Goal: Use online tool/utility: Utilize a website feature to perform a specific function

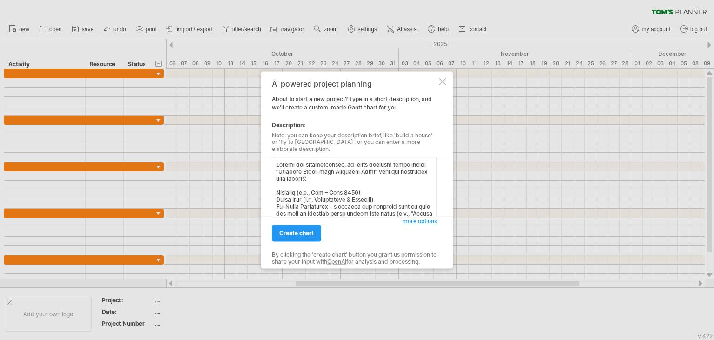
scroll to position [397, 0]
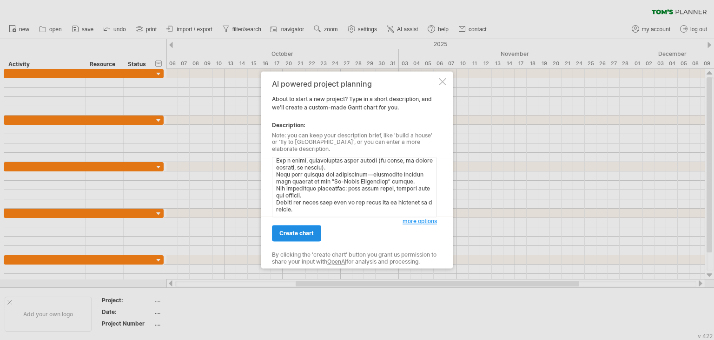
type textarea "Loremi dol sitametconsec, ad-elits doeiusm tempo incidi “Utlabore Etdol-magn Al…"
click at [313, 235] on span "create chart" at bounding box center [297, 233] width 34 height 7
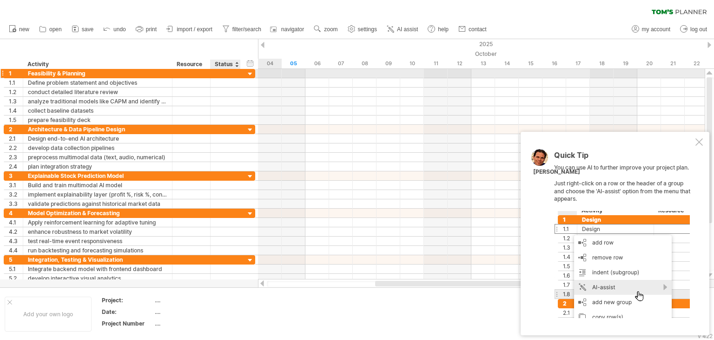
click at [251, 73] on div at bounding box center [250, 74] width 9 height 9
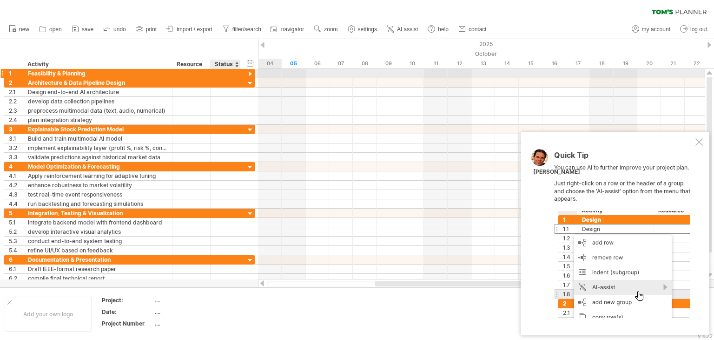
click at [251, 73] on div at bounding box center [250, 74] width 9 height 9
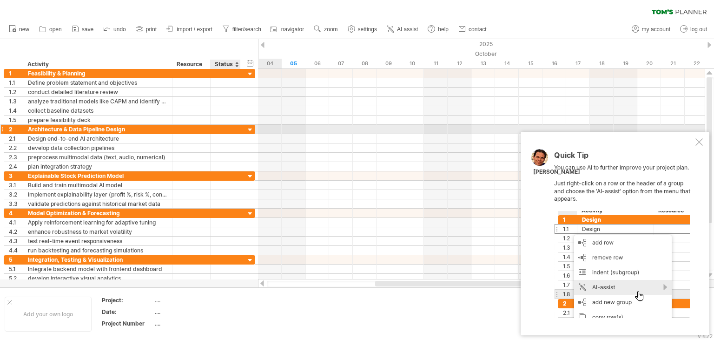
click at [247, 127] on div at bounding box center [250, 130] width 9 height 9
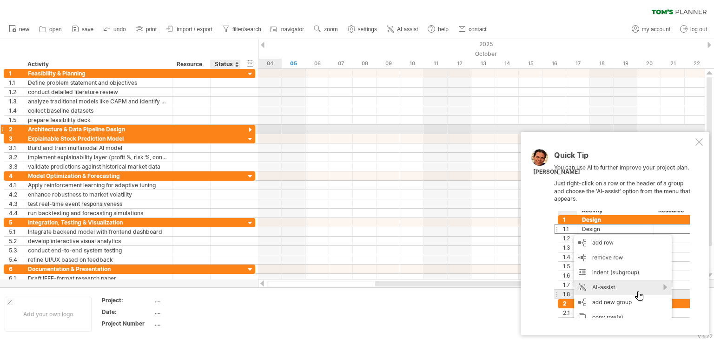
click at [247, 127] on div at bounding box center [250, 130] width 9 height 9
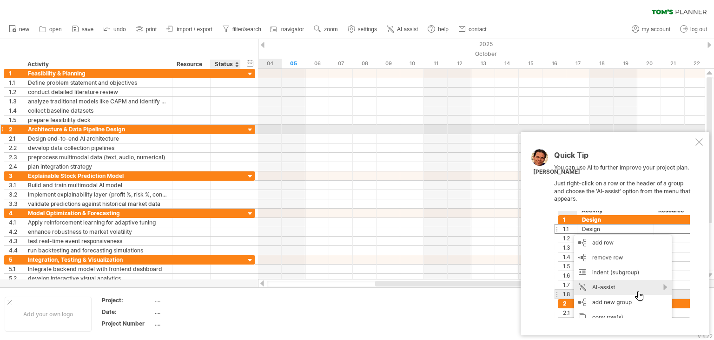
click at [247, 127] on div at bounding box center [250, 130] width 9 height 9
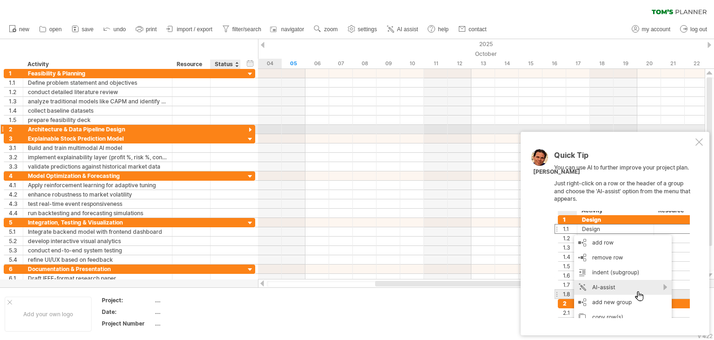
click at [247, 127] on div at bounding box center [250, 130] width 9 height 9
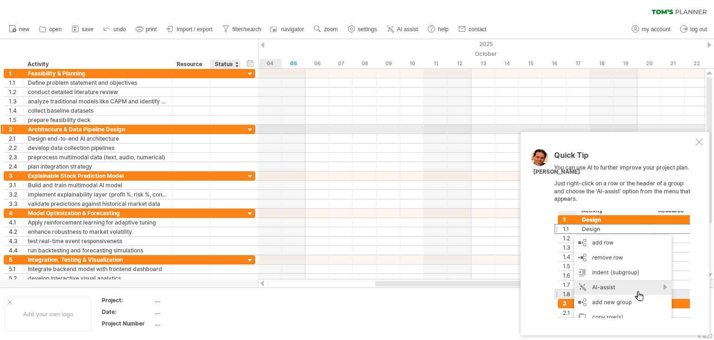
click at [247, 127] on div at bounding box center [250, 130] width 9 height 9
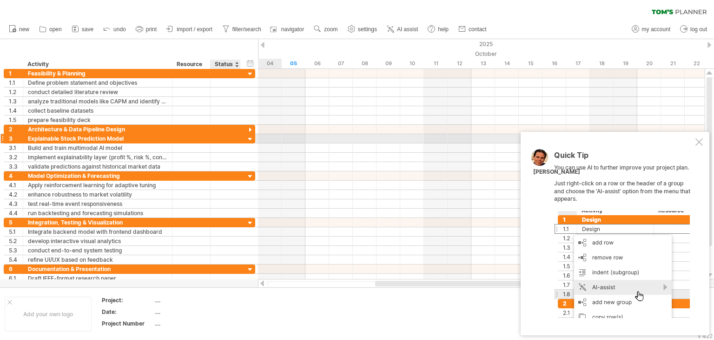
click at [247, 137] on div at bounding box center [250, 139] width 9 height 9
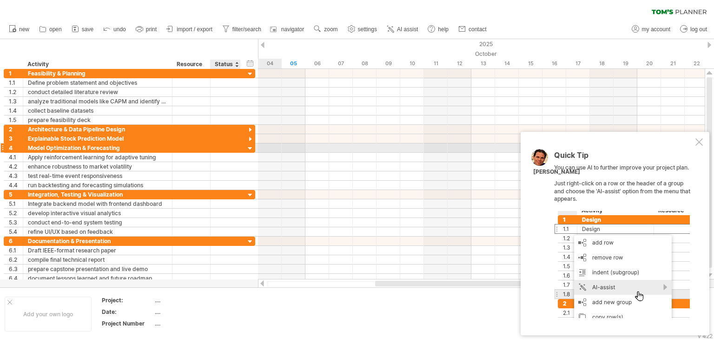
click at [250, 147] on div at bounding box center [250, 148] width 9 height 9
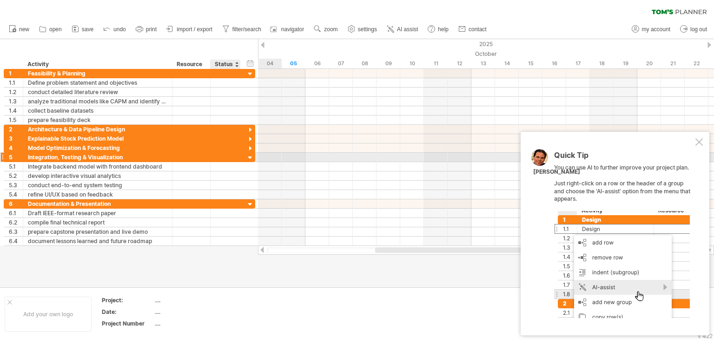
click at [249, 155] on div at bounding box center [250, 157] width 9 height 9
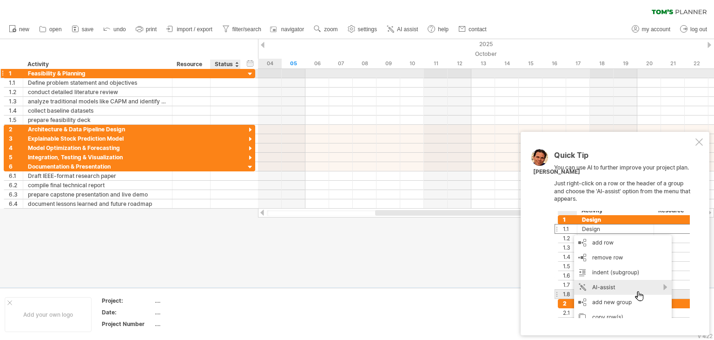
click at [247, 74] on div at bounding box center [250, 74] width 9 height 9
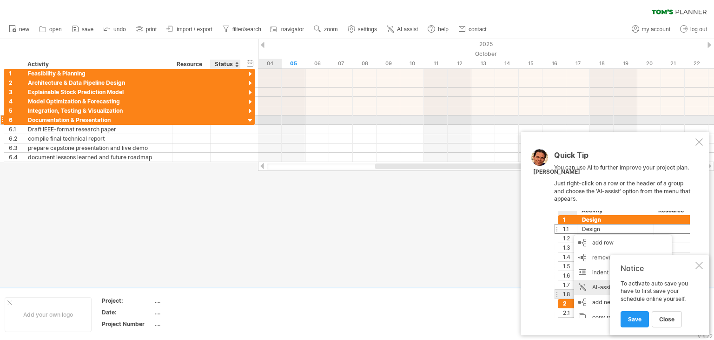
click at [252, 119] on div at bounding box center [250, 120] width 9 height 9
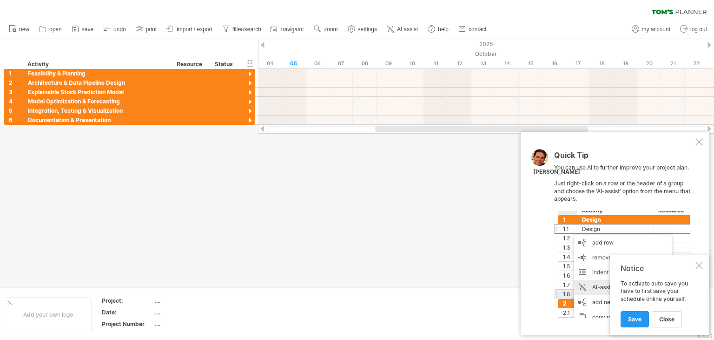
click at [294, 169] on div at bounding box center [357, 163] width 714 height 248
click at [657, 318] on link "close" at bounding box center [667, 319] width 30 height 16
click at [697, 138] on div at bounding box center [699, 141] width 7 height 7
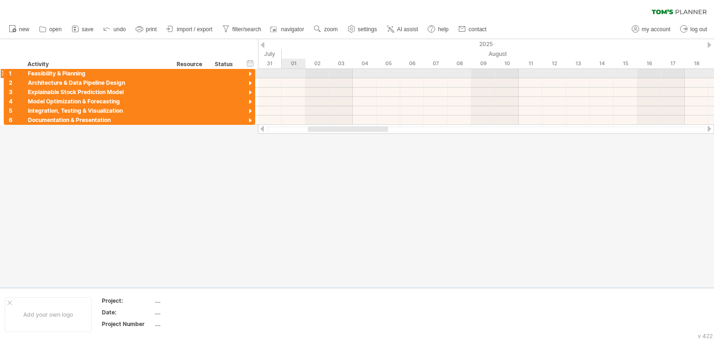
click at [292, 72] on div at bounding box center [486, 73] width 456 height 9
click at [313, 73] on div at bounding box center [486, 73] width 456 height 9
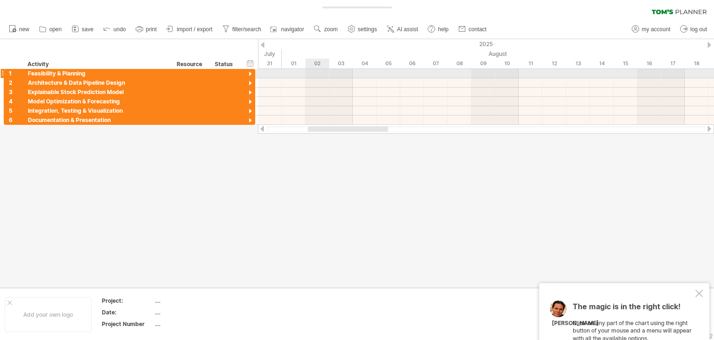
click at [313, 73] on div at bounding box center [486, 73] width 456 height 9
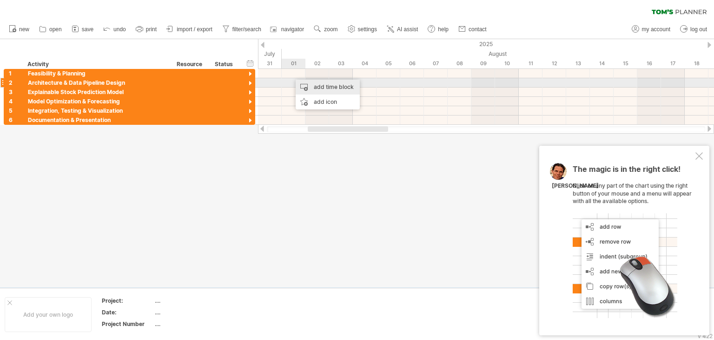
click at [303, 82] on div "add time block" at bounding box center [328, 87] width 64 height 15
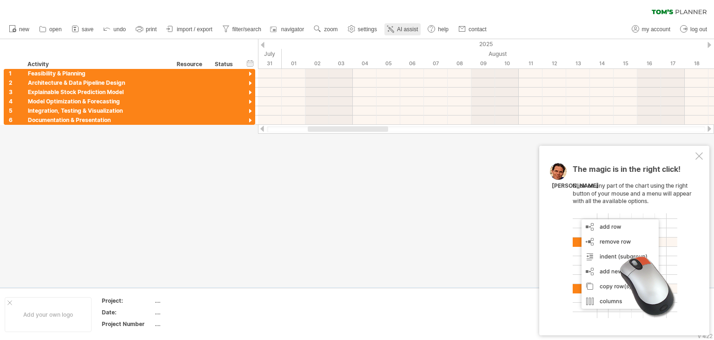
click at [397, 30] on span "AI assist" at bounding box center [407, 29] width 21 height 7
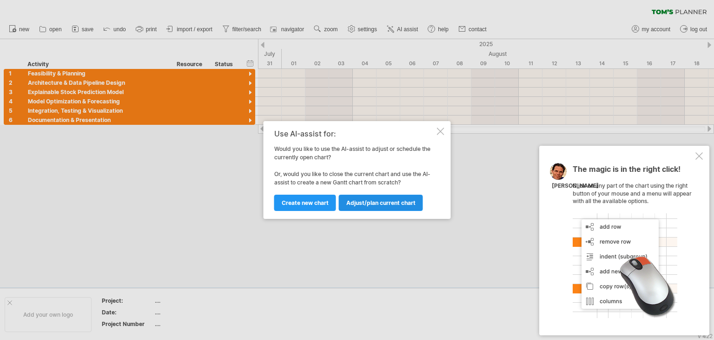
click at [394, 200] on span "Adjust/plan current chart" at bounding box center [381, 202] width 69 height 7
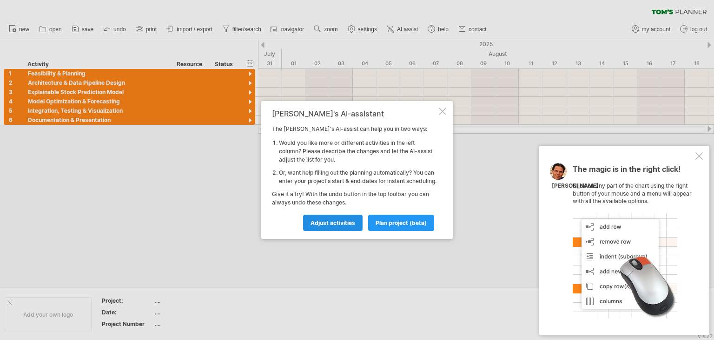
click at [345, 231] on link "Adjust activities" at bounding box center [333, 222] width 60 height 16
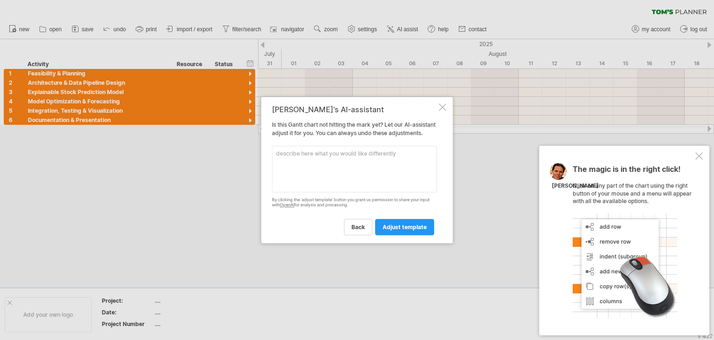
click at [333, 187] on textarea at bounding box center [354, 169] width 165 height 47
paste textarea "Lor – Ipsu 5068 | Dolorsitame & Consecte | Adipis elitsed doeiusmod tem incidid…"
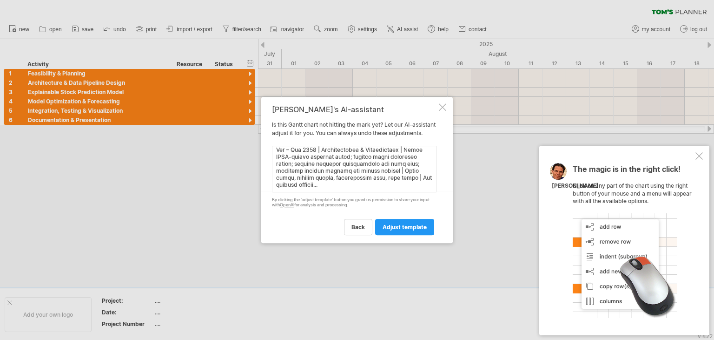
scroll to position [0, 0]
click at [277, 157] on textarea at bounding box center [354, 169] width 165 height 47
type textarea "lore ips dolor si ametcons Adi – Elit 0766 | Seddoeiusmo & Temporin | Utlabo et…"
click at [389, 230] on span "adjust template" at bounding box center [405, 226] width 44 height 7
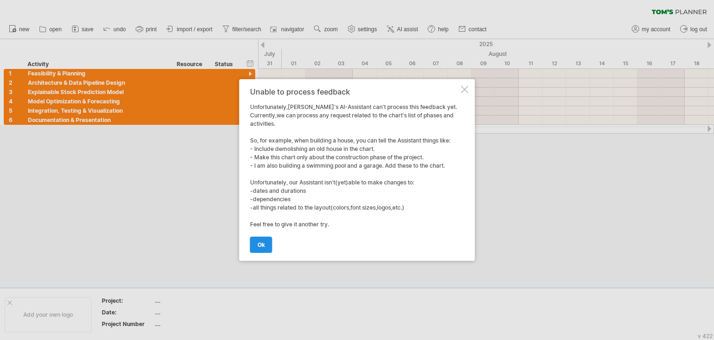
click at [264, 248] on link "ok" at bounding box center [261, 244] width 22 height 16
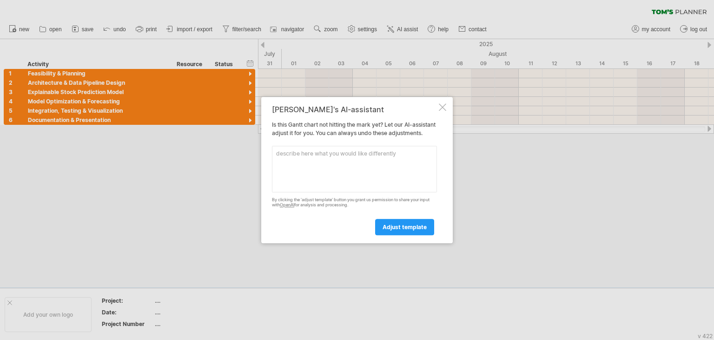
click at [439, 103] on div at bounding box center [442, 106] width 7 height 7
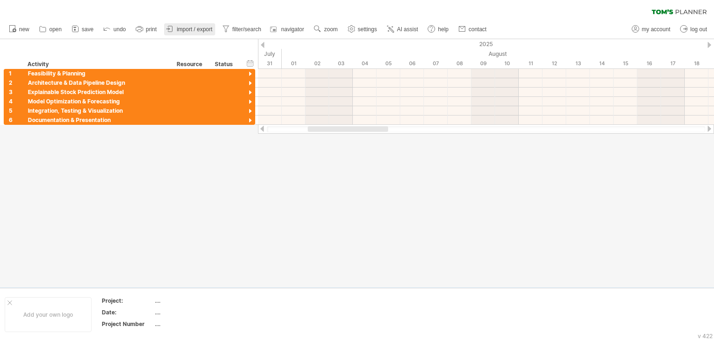
click at [190, 30] on span "import / export" at bounding box center [195, 29] width 36 height 7
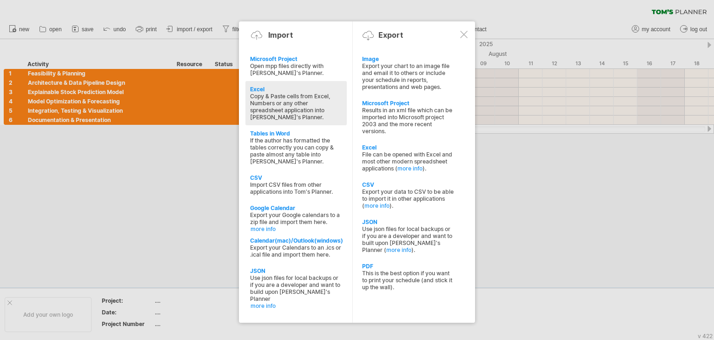
click at [290, 104] on div "Copy & Paste cells from Excel, Numbers or any other spreadsheet application int…" at bounding box center [296, 107] width 92 height 28
type textarea "**********"
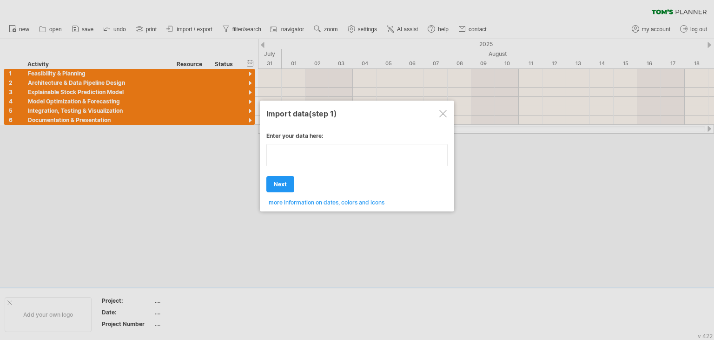
click at [310, 159] on textarea at bounding box center [357, 155] width 181 height 22
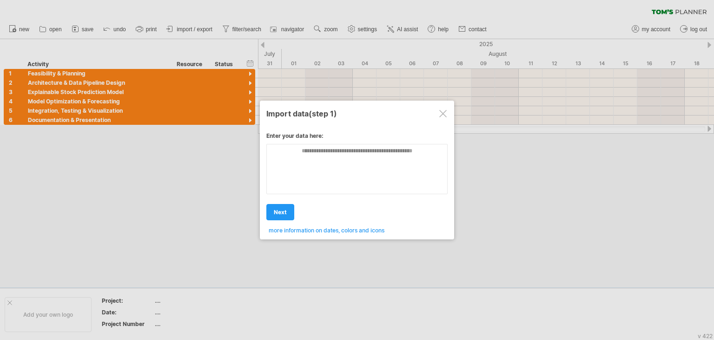
type textarea "**********"
